Goal: Check status: Check status

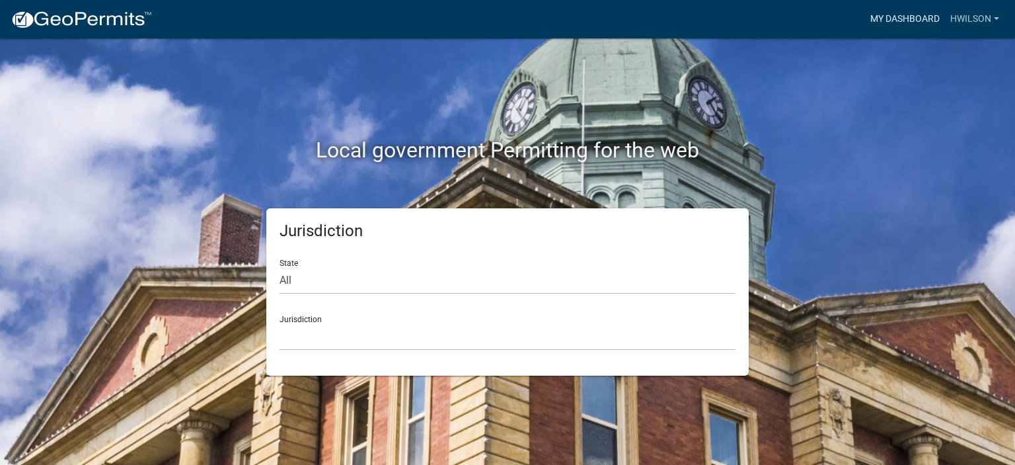
click at [901, 11] on link "My Dashboard" at bounding box center [905, 19] width 80 height 25
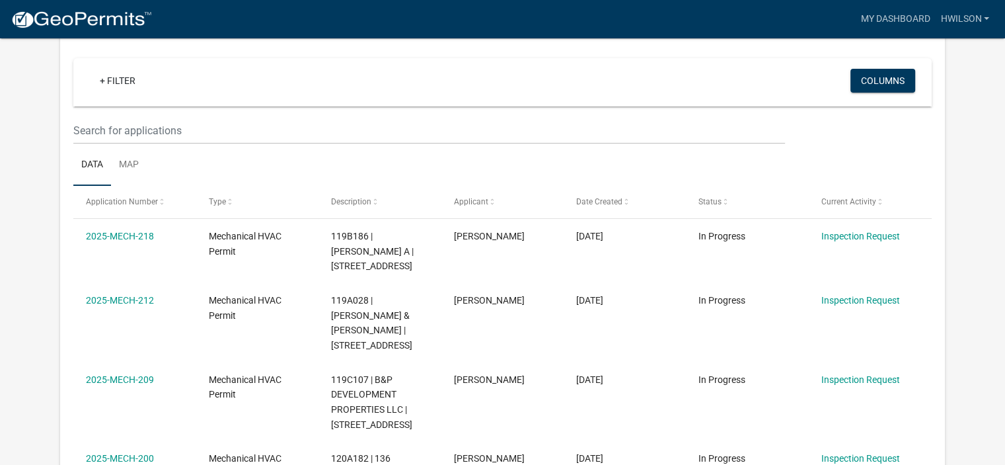
scroll to position [175, 0]
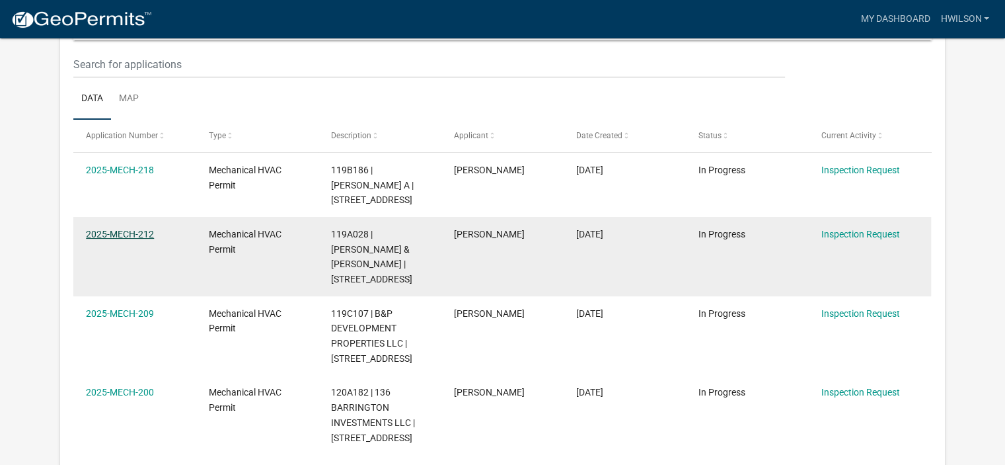
click at [113, 232] on link "2025-MECH-212" at bounding box center [120, 234] width 68 height 11
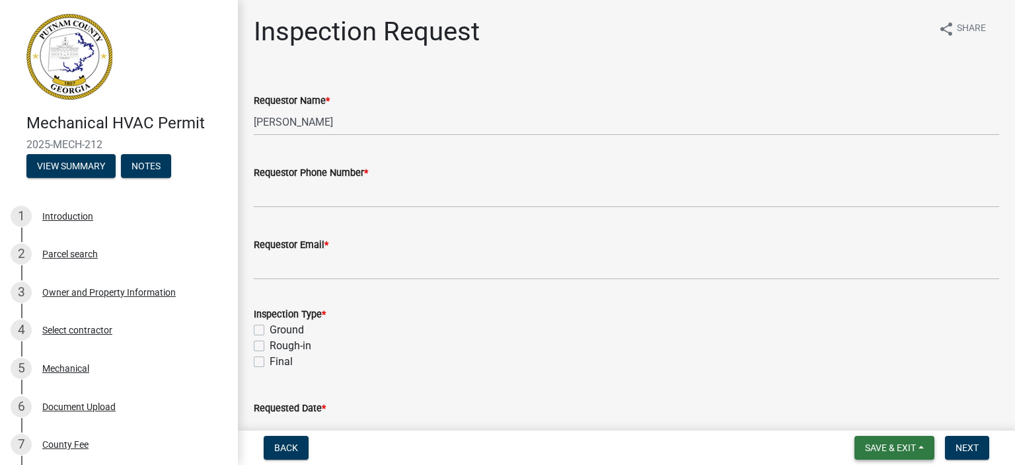
click at [903, 457] on button "Save & Exit" at bounding box center [894, 447] width 80 height 24
click at [890, 407] on button "Save & Exit" at bounding box center [882, 413] width 106 height 32
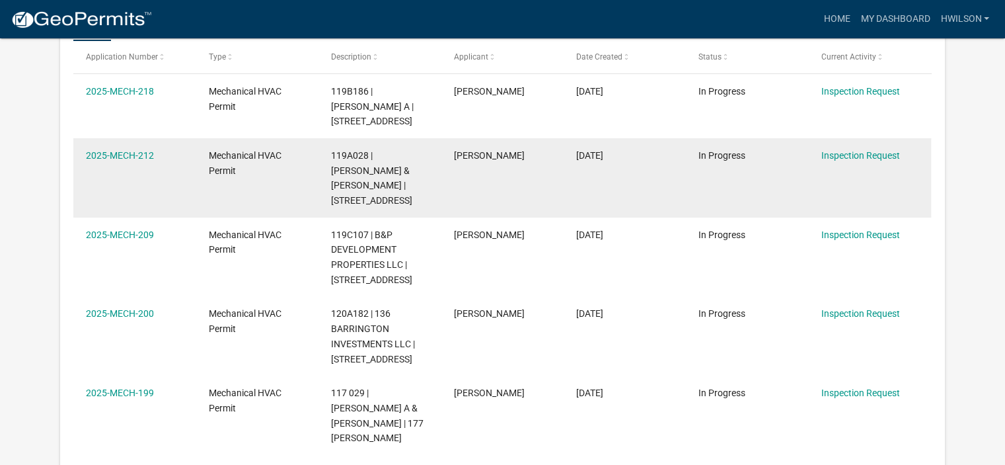
scroll to position [264, 0]
